Goal: Information Seeking & Learning: Learn about a topic

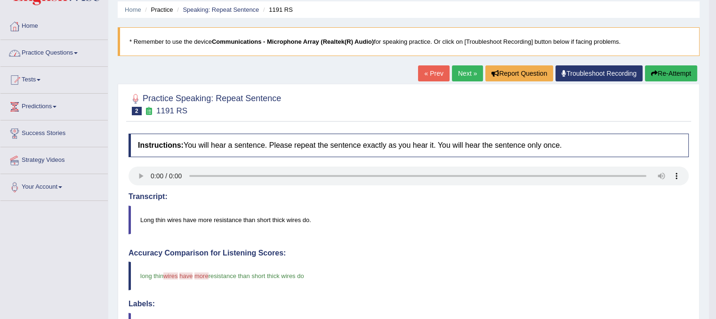
click at [39, 28] on link "Home" at bounding box center [53, 25] width 107 height 24
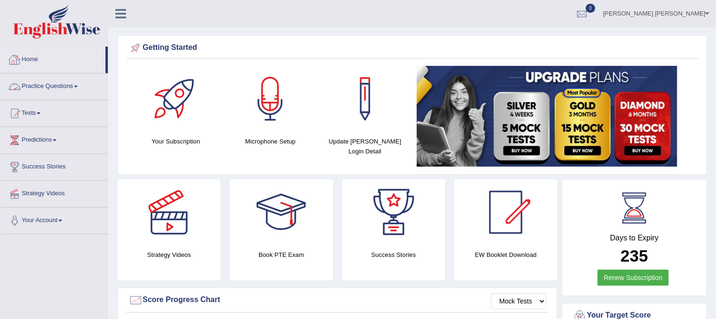
click at [27, 61] on link "Home" at bounding box center [52, 59] width 105 height 24
click at [55, 85] on link "Practice Questions" at bounding box center [53, 85] width 107 height 24
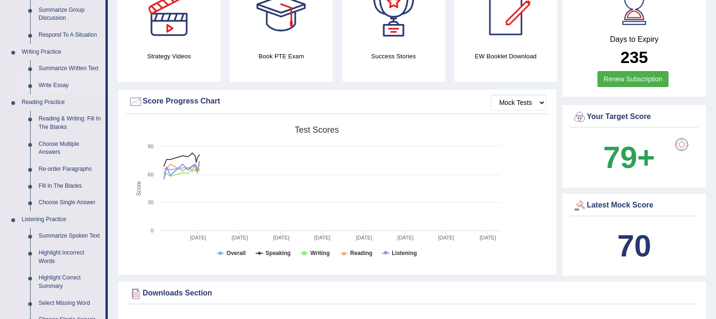
scroll to position [207, 0]
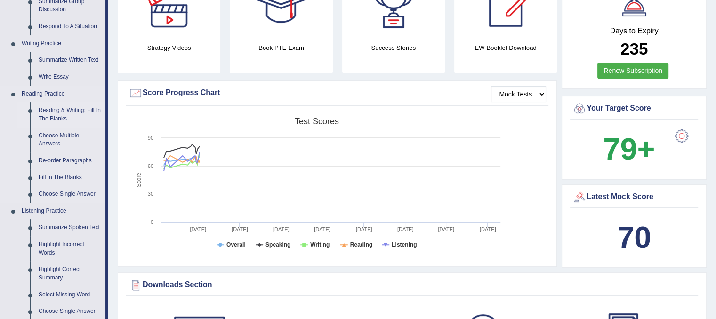
click at [53, 110] on link "Reading & Writing: Fill In The Blanks" at bounding box center [69, 114] width 71 height 25
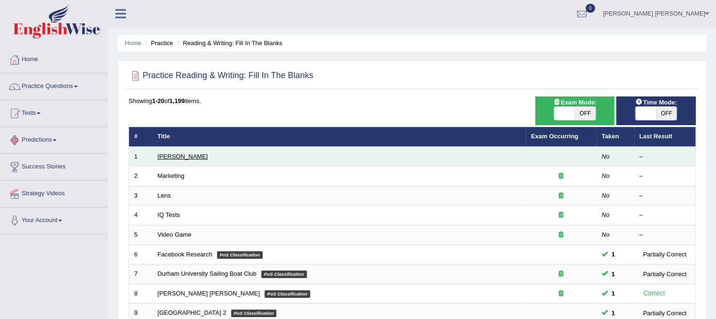
click at [165, 159] on link "[PERSON_NAME]" at bounding box center [183, 156] width 50 height 7
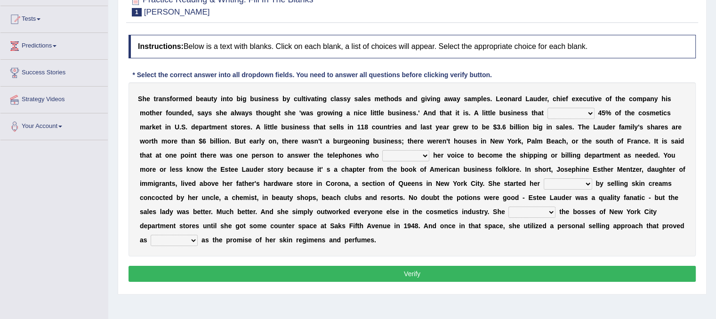
scroll to position [75, 0]
